Goal: Feedback & Contribution: Leave review/rating

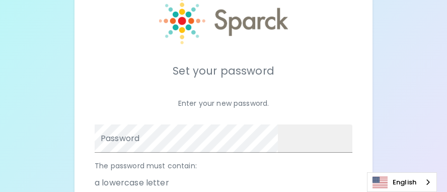
scroll to position [50, 0]
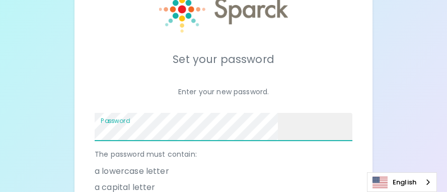
click at [276, 123] on span at bounding box center [272, 127] width 8 height 8
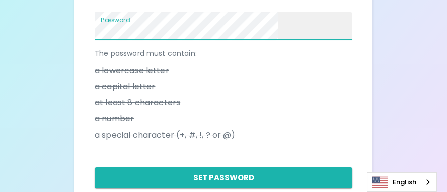
scroll to position [201, 0]
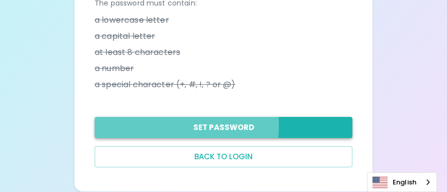
click at [192, 117] on button "Set Password" at bounding box center [224, 127] width 258 height 21
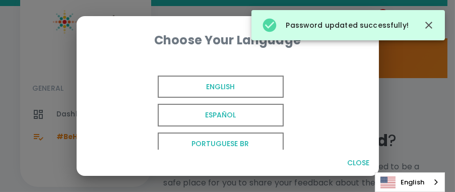
click at [244, 94] on span "English" at bounding box center [221, 87] width 126 height 23
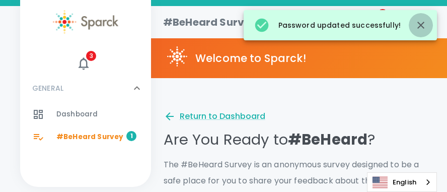
click at [428, 25] on button "button" at bounding box center [421, 25] width 24 height 24
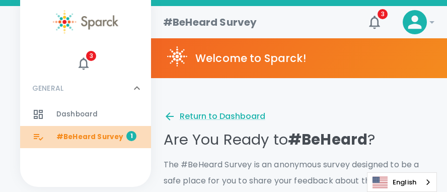
click at [102, 138] on span "#BeHeard Survey" at bounding box center [89, 137] width 67 height 10
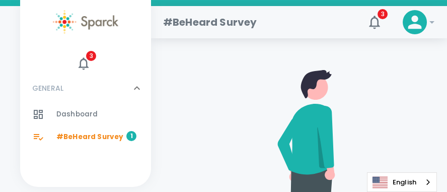
scroll to position [201, 0]
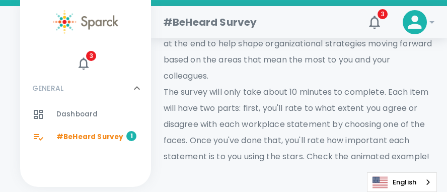
click at [93, 134] on span "#BeHeard Survey" at bounding box center [89, 137] width 67 height 10
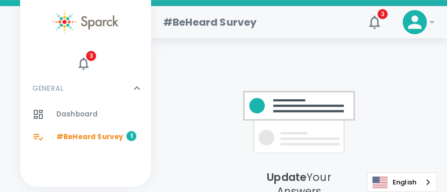
scroll to position [999, 0]
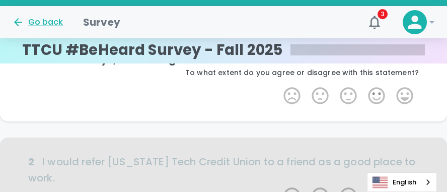
scroll to position [1, 0]
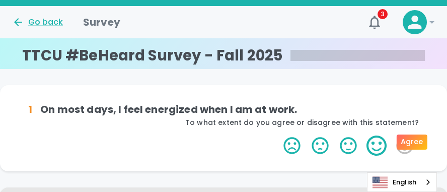
click at [363, 145] on label "4 Stars" at bounding box center [377, 145] width 28 height 20
click at [278, 135] on input "4 Stars" at bounding box center [277, 135] width 1 height 1
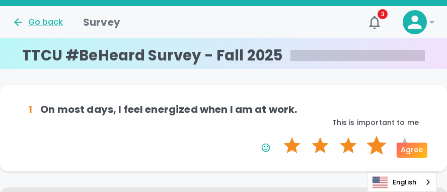
click at [363, 148] on label "4 Stars" at bounding box center [377, 145] width 28 height 20
click at [278, 135] on input "4 Stars" at bounding box center [277, 135] width 1 height 1
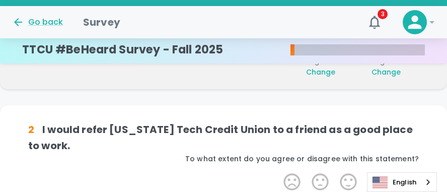
scroll to position [89, 0]
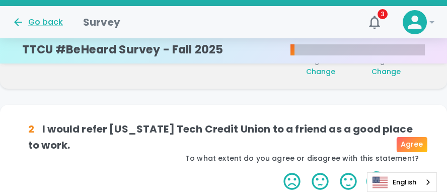
click at [363, 171] on label "4 Stars" at bounding box center [377, 181] width 28 height 20
click at [278, 171] on input "4 Stars" at bounding box center [277, 171] width 1 height 1
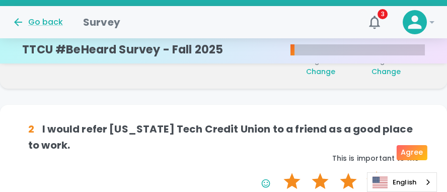
click at [363, 171] on label "4 Stars" at bounding box center [377, 181] width 28 height 20
click at [278, 171] on input "4 Stars" at bounding box center [277, 171] width 1 height 1
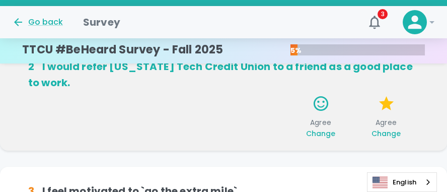
scroll to position [178, 0]
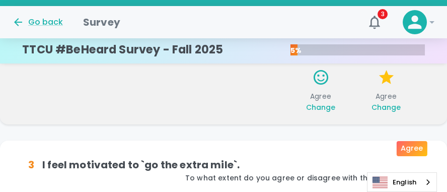
click at [278, 190] on input "4 Stars" at bounding box center [277, 190] width 1 height 1
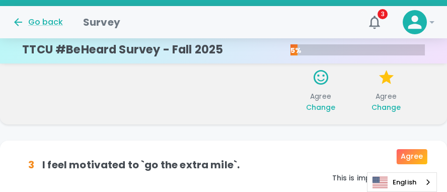
click at [278, 190] on input "4 Stars" at bounding box center [277, 190] width 1 height 1
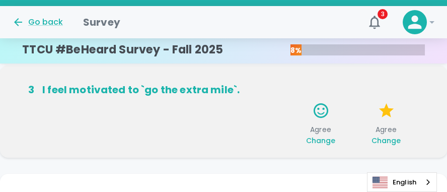
scroll to position [266, 0]
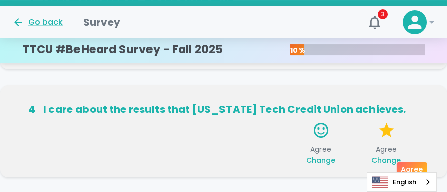
scroll to position [355, 0]
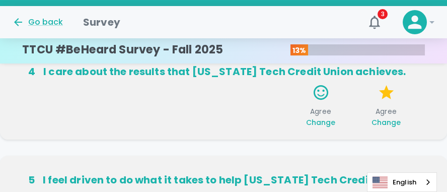
scroll to position [444, 0]
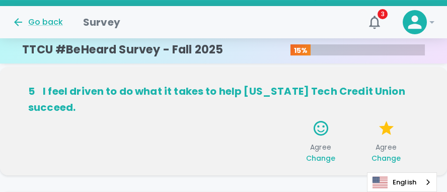
scroll to position [532, 0]
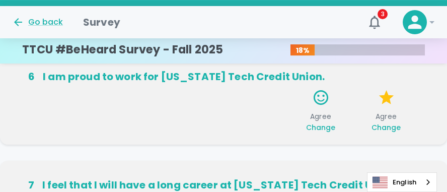
scroll to position [621, 0]
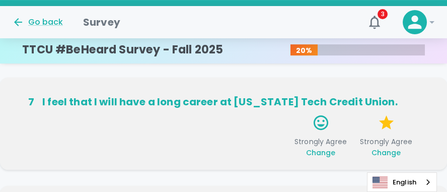
scroll to position [709, 0]
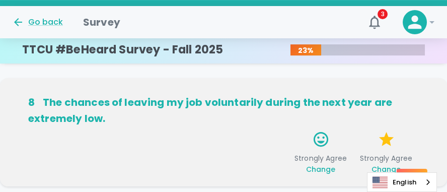
scroll to position [848, 0]
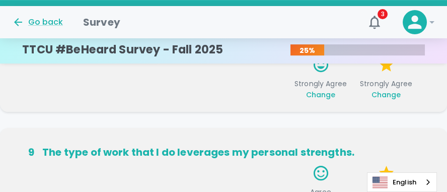
scroll to position [899, 0]
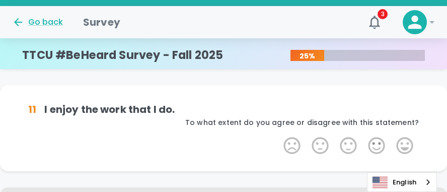
scroll to position [0, 0]
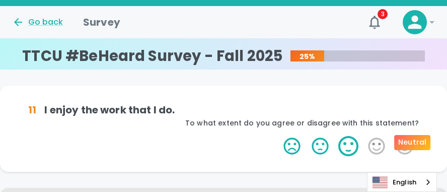
click at [334, 144] on label "3 Stars" at bounding box center [348, 146] width 28 height 20
click at [278, 136] on input "3 Stars" at bounding box center [277, 135] width 1 height 1
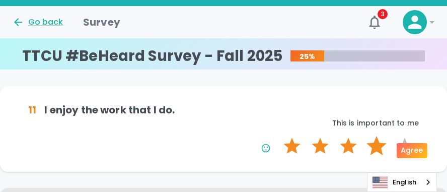
click at [363, 149] on label "4 Stars" at bounding box center [377, 146] width 28 height 20
click at [278, 136] on input "4 Stars" at bounding box center [277, 135] width 1 height 1
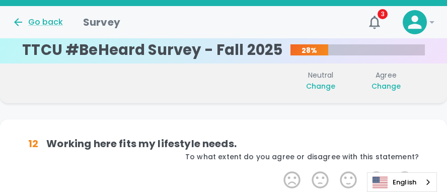
scroll to position [88, 0]
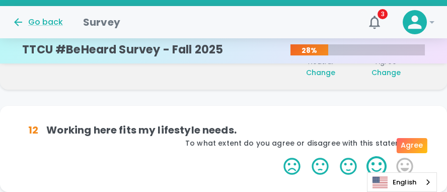
click at [363, 156] on label "4 Stars" at bounding box center [377, 166] width 28 height 20
click at [278, 156] on input "4 Stars" at bounding box center [277, 156] width 1 height 1
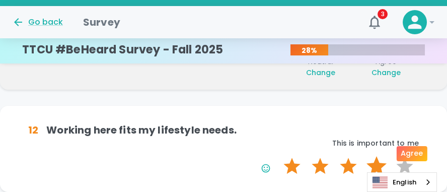
click at [363, 156] on label "4 Stars" at bounding box center [377, 166] width 28 height 20
click at [278, 156] on input "4 Stars" at bounding box center [277, 156] width 1 height 1
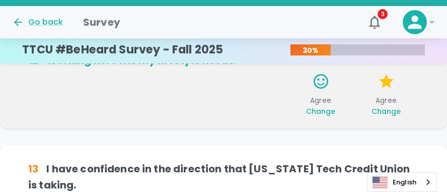
scroll to position [177, 0]
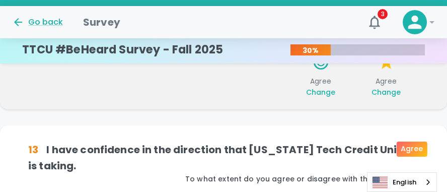
click at [278, 191] on input "4 Stars" at bounding box center [277, 191] width 1 height 1
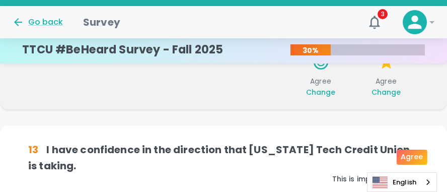
click at [278, 191] on input "4 Stars" at bounding box center [277, 191] width 1 height 1
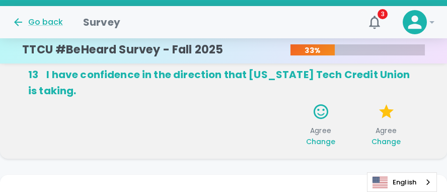
scroll to position [265, 0]
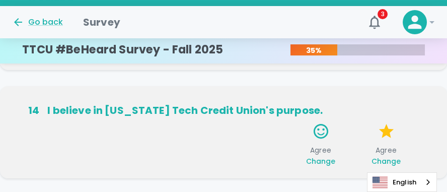
scroll to position [354, 0]
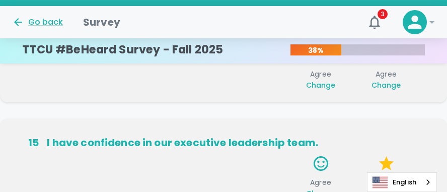
scroll to position [443, 0]
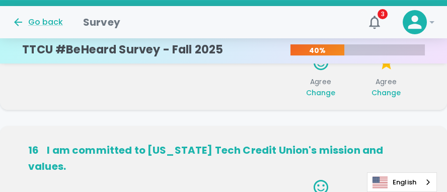
scroll to position [531, 0]
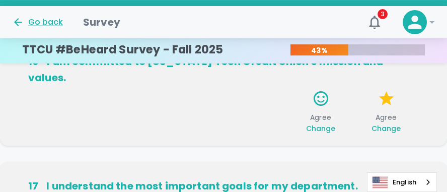
scroll to position [620, 0]
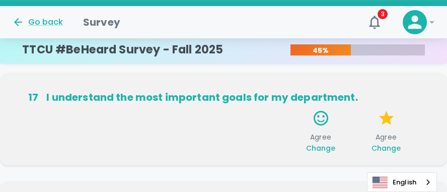
scroll to position [708, 0]
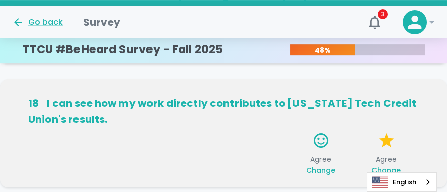
scroll to position [847, 0]
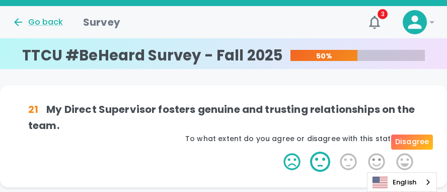
scroll to position [0, 0]
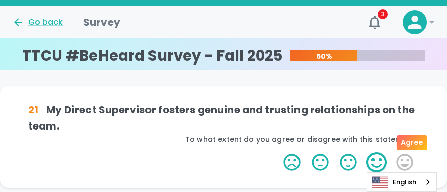
click at [363, 152] on label "4 Stars" at bounding box center [377, 162] width 28 height 20
click at [278, 152] on input "4 Stars" at bounding box center [277, 152] width 1 height 1
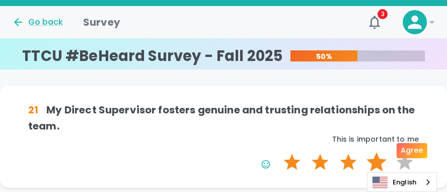
click at [363, 152] on label "4 Stars" at bounding box center [377, 162] width 28 height 20
click at [278, 152] on input "4 Stars" at bounding box center [277, 152] width 1 height 1
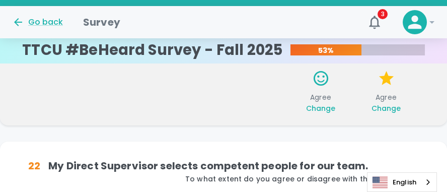
scroll to position [88, 0]
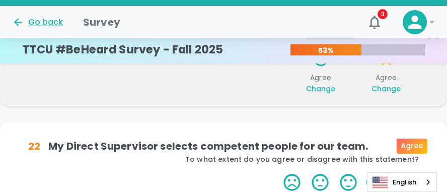
click at [363, 172] on label "4 Stars" at bounding box center [377, 182] width 28 height 20
click at [278, 172] on input "4 Stars" at bounding box center [277, 172] width 1 height 1
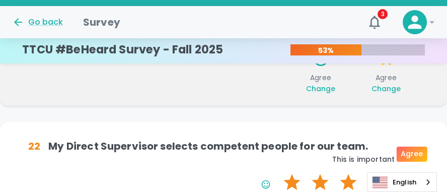
click at [363, 172] on label "4 Stars" at bounding box center [377, 182] width 28 height 20
click at [278, 172] on input "4 Stars" at bounding box center [277, 172] width 1 height 1
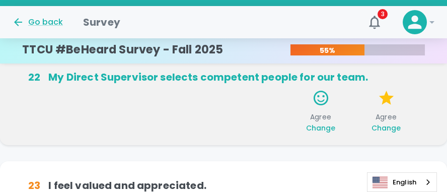
scroll to position [177, 0]
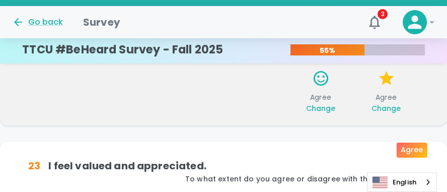
click at [278, 191] on input "4 Stars" at bounding box center [277, 191] width 1 height 1
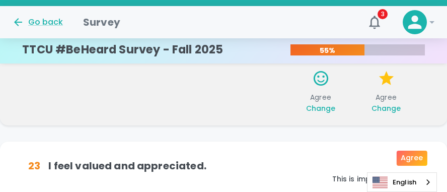
click at [278, 191] on input "4 Stars" at bounding box center [277, 191] width 1 height 1
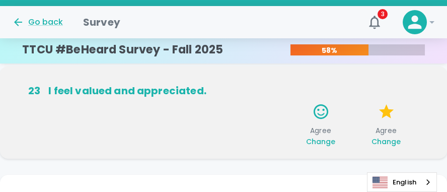
scroll to position [265, 0]
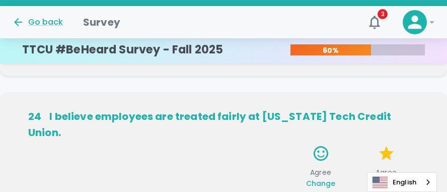
scroll to position [354, 0]
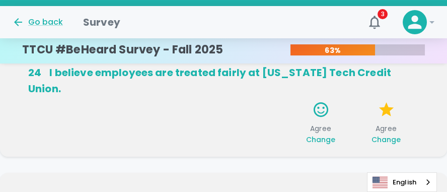
scroll to position [443, 0]
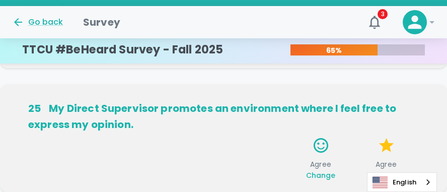
scroll to position [531, 0]
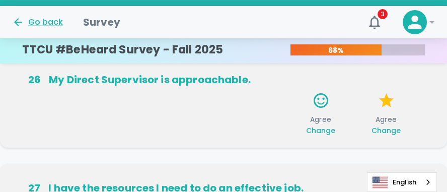
scroll to position [670, 0]
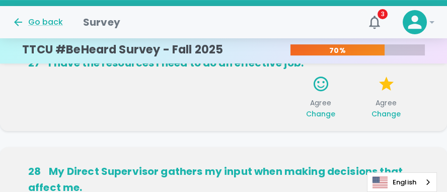
scroll to position [759, 0]
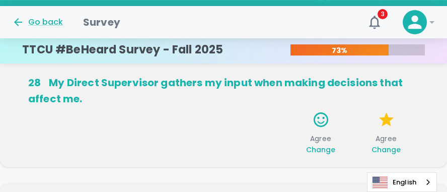
scroll to position [847, 0]
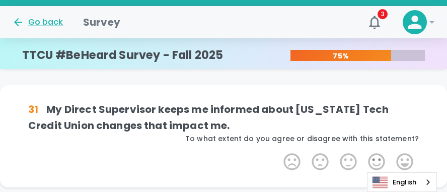
scroll to position [0, 0]
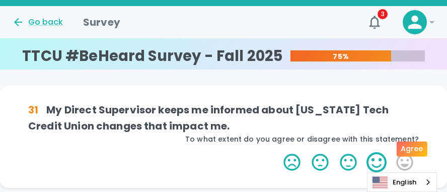
click at [363, 152] on label "4 Stars" at bounding box center [377, 162] width 28 height 20
click at [278, 152] on input "4 Stars" at bounding box center [277, 152] width 1 height 1
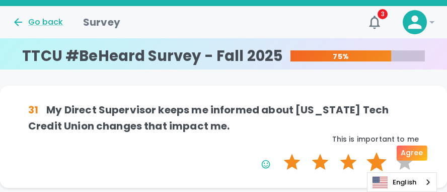
click at [363, 152] on label "4 Stars" at bounding box center [377, 162] width 28 height 20
click at [278, 152] on input "4 Stars" at bounding box center [277, 152] width 1 height 1
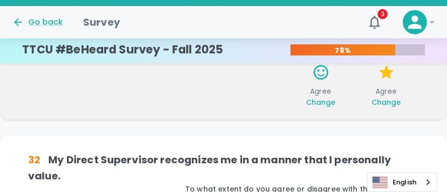
scroll to position [88, 0]
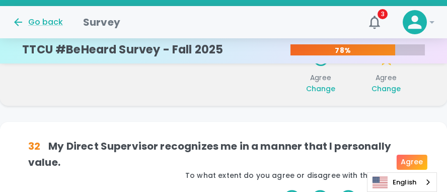
click at [278, 188] on input "4 Stars" at bounding box center [277, 188] width 1 height 1
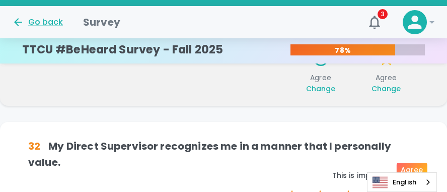
click at [278, 188] on input "4 Stars" at bounding box center [277, 188] width 1 height 1
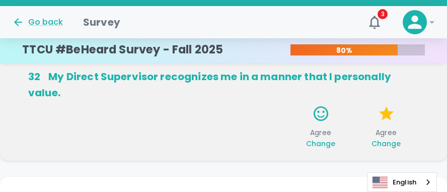
scroll to position [177, 0]
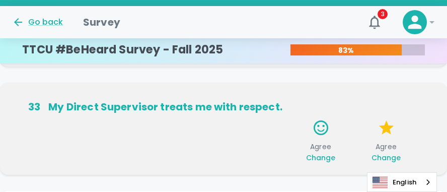
scroll to position [265, 0]
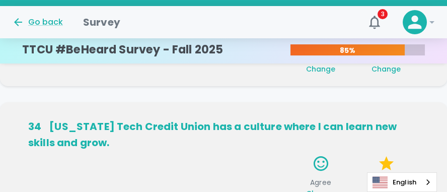
scroll to position [354, 0]
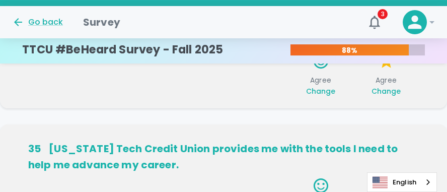
scroll to position [493, 0]
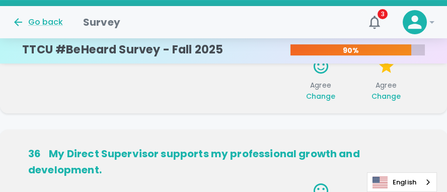
scroll to position [582, 0]
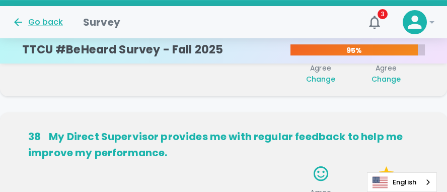
scroll to position [759, 0]
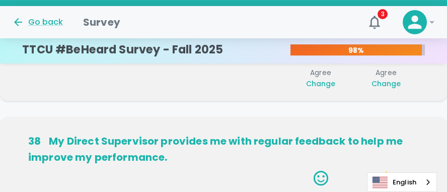
scroll to position [860, 0]
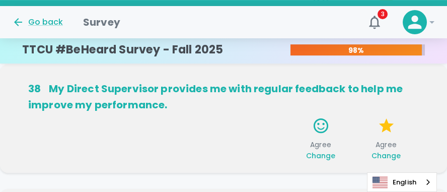
type textarea "n/a"
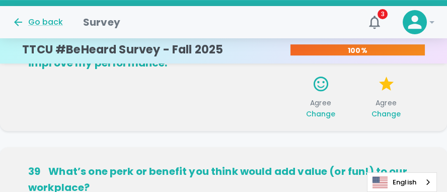
scroll to position [960, 0]
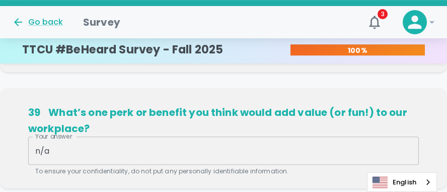
type textarea "n/a"
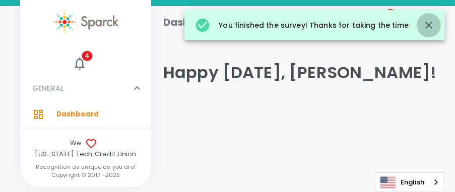
click at [431, 24] on icon "button" at bounding box center [428, 25] width 12 height 12
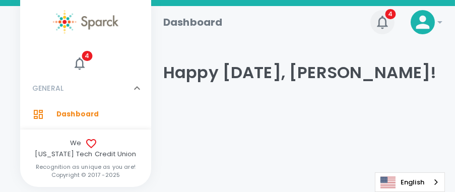
click at [380, 24] on icon "button" at bounding box center [382, 22] width 16 height 16
